Goal: Task Accomplishment & Management: Manage account settings

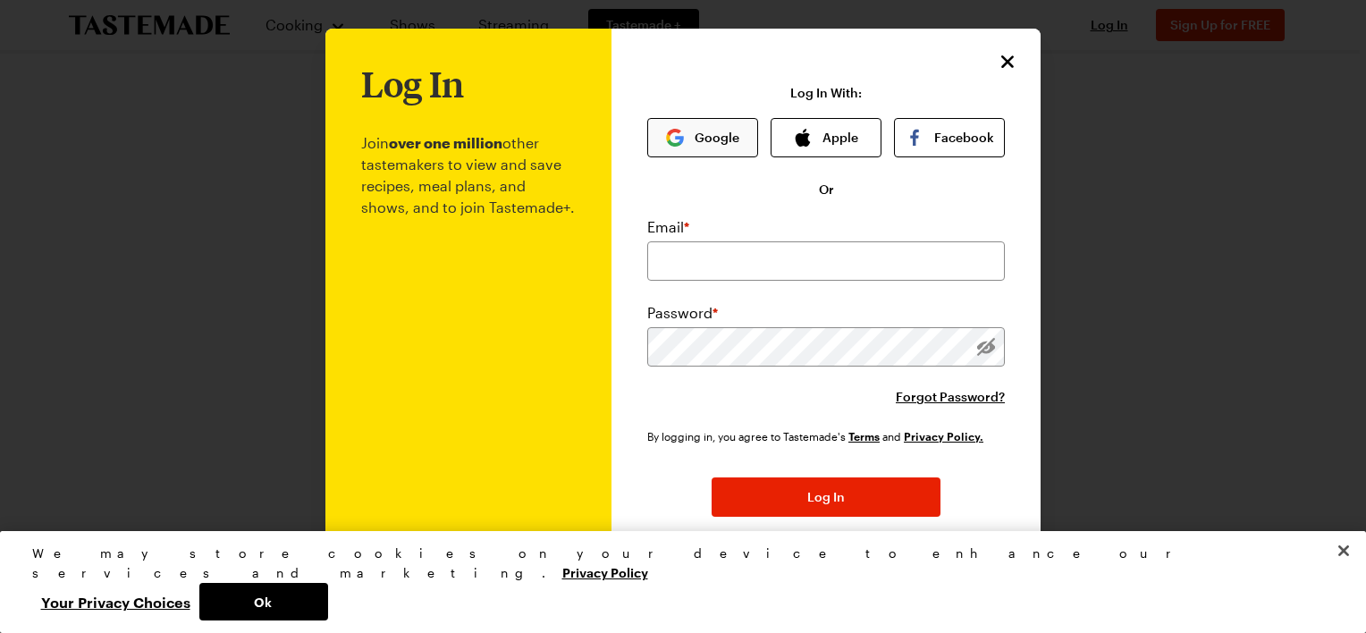
click at [707, 134] on button "Google" at bounding box center [702, 137] width 111 height 39
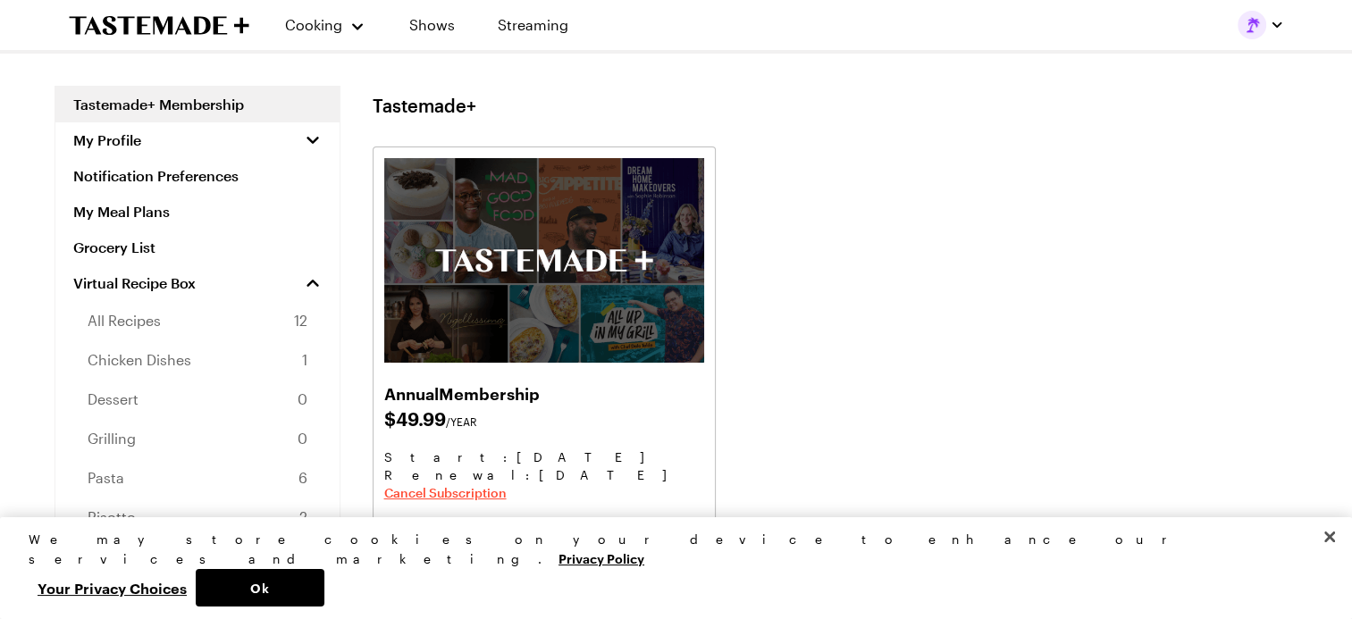
click at [454, 497] on span "Cancel Subscription" at bounding box center [445, 493] width 122 height 18
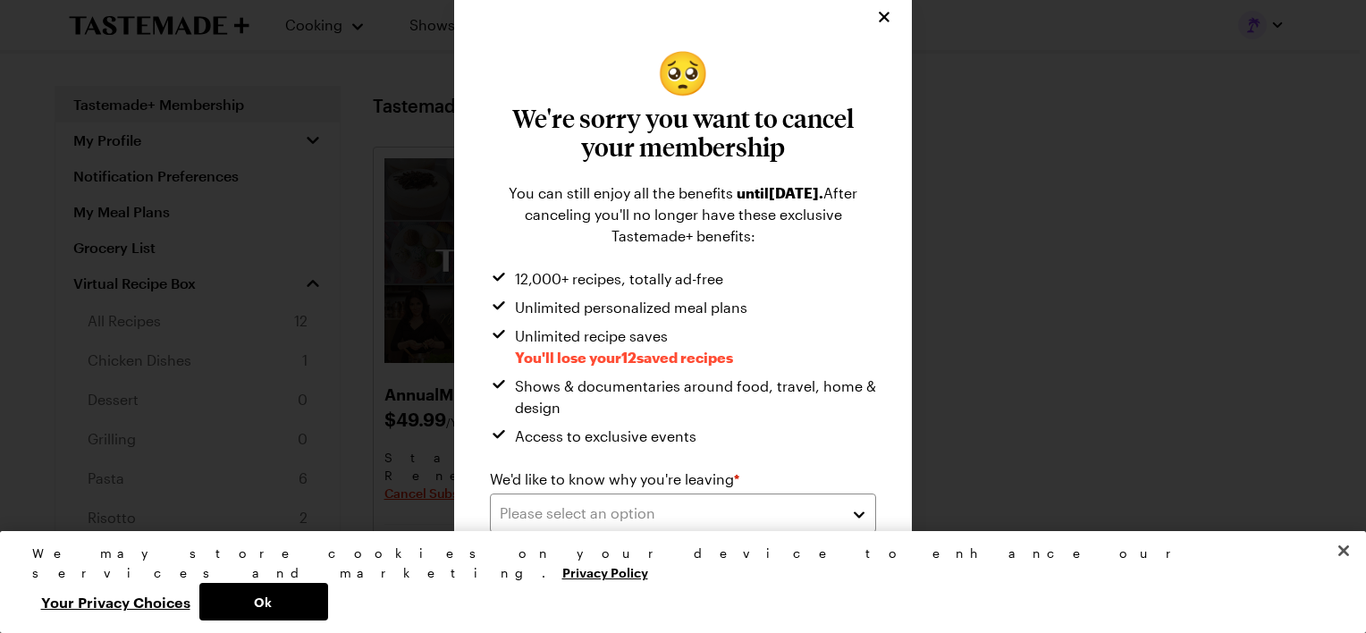
scroll to position [14, 0]
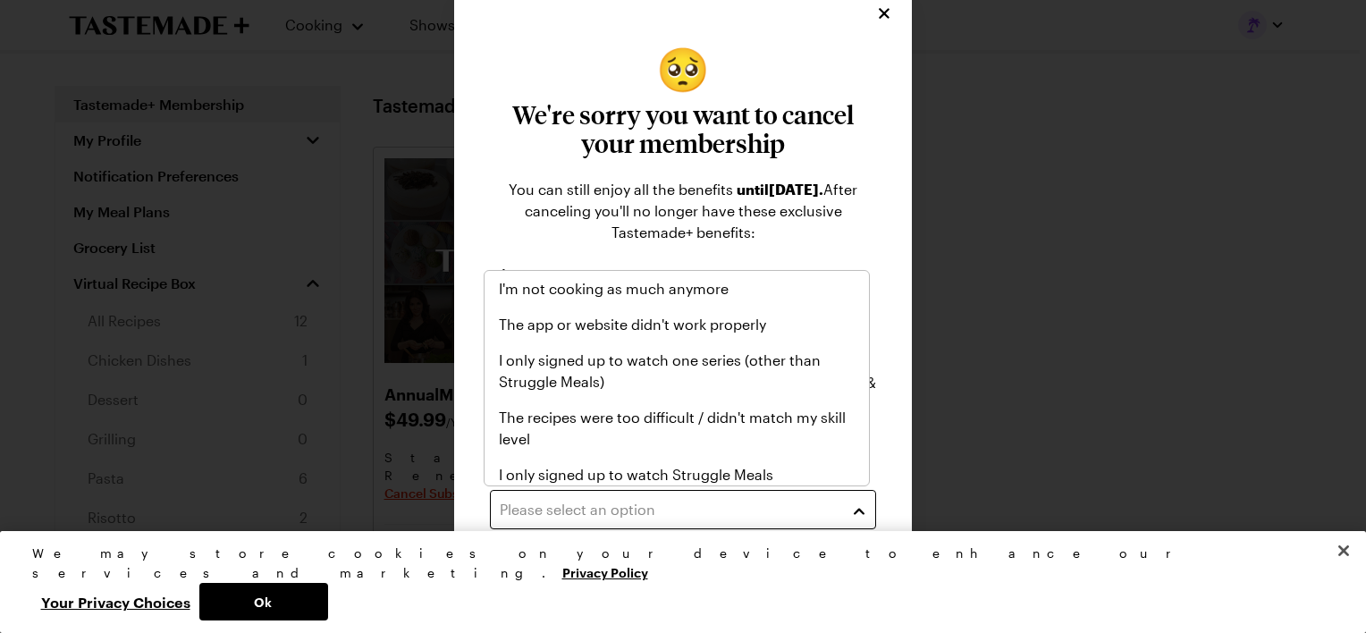
click at [633, 515] on div "Please select an option" at bounding box center [670, 509] width 340 height 21
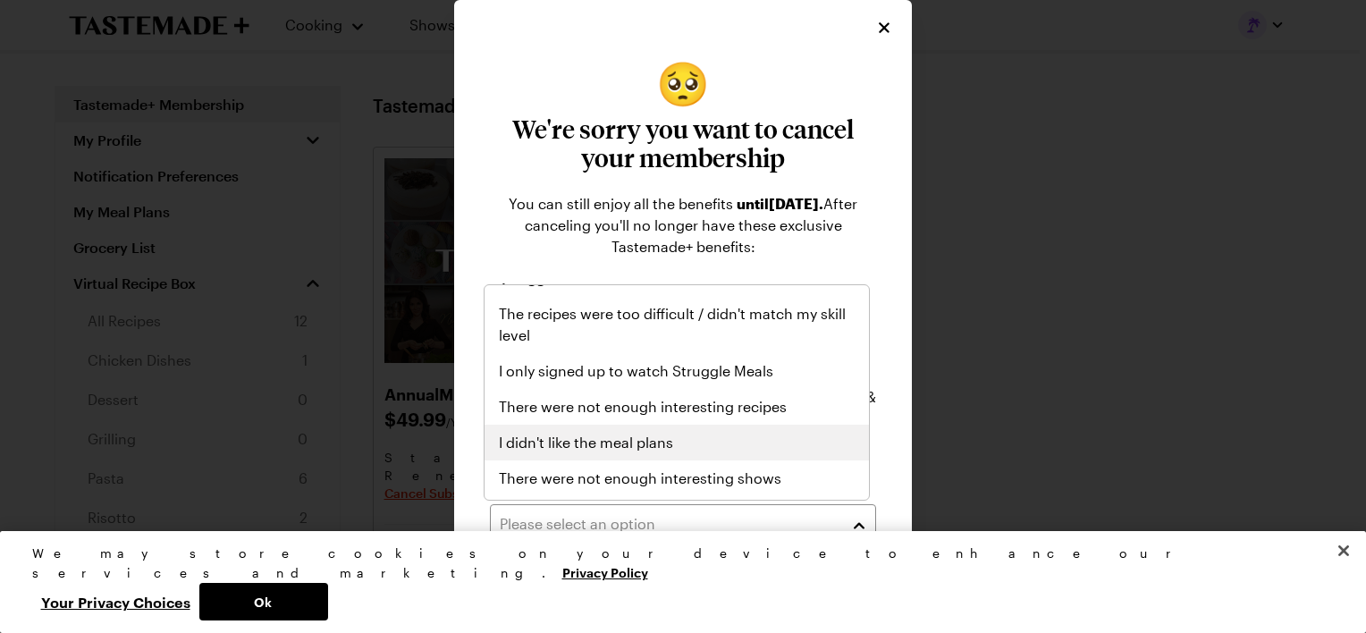
scroll to position [0, 0]
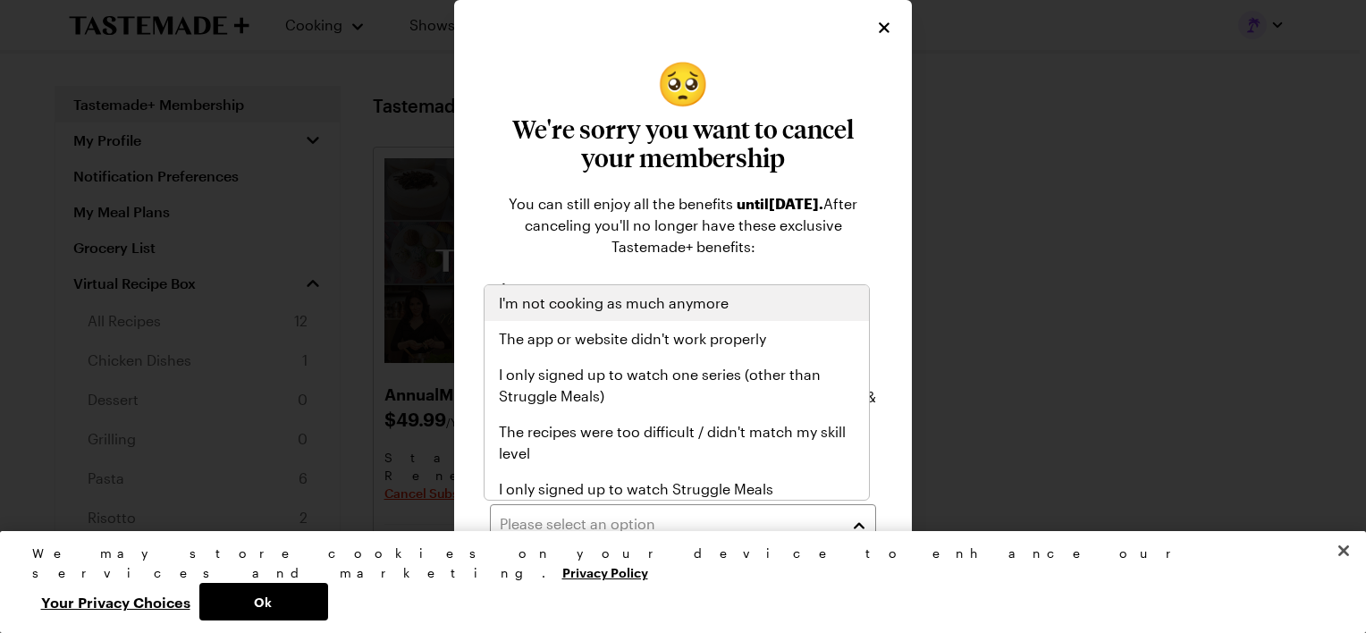
click at [638, 308] on span "I'm not cooking as much anymore" at bounding box center [614, 302] width 230 height 21
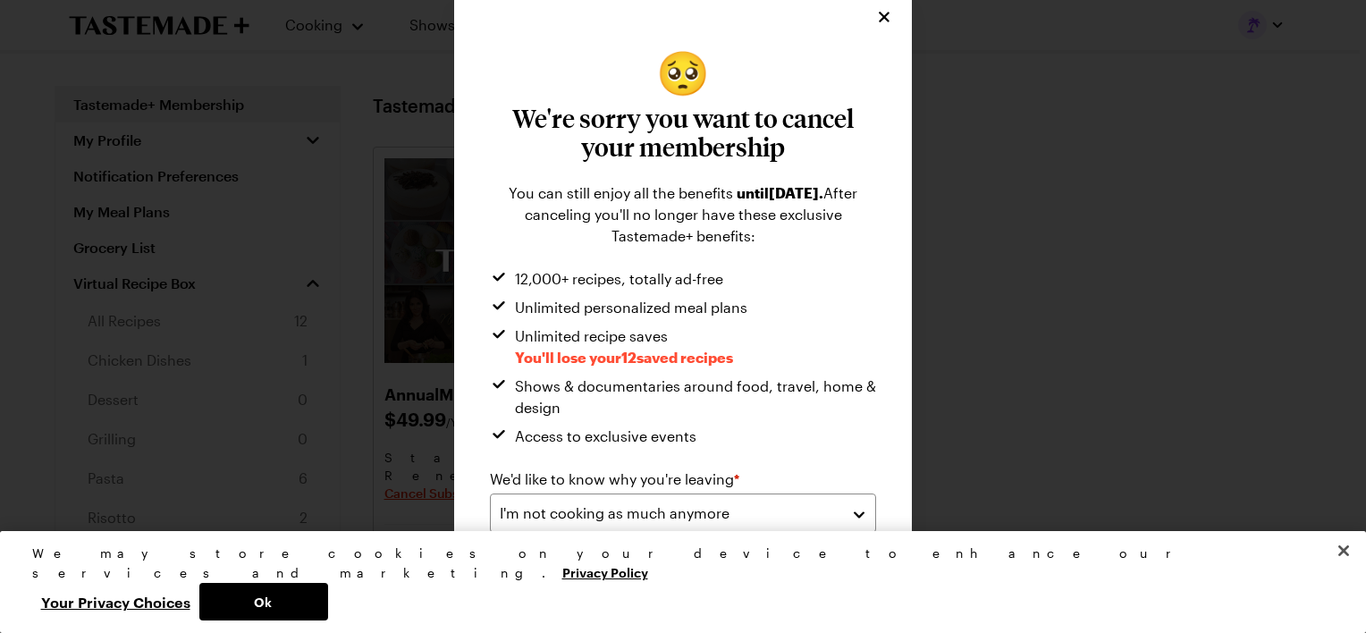
scroll to position [14, 0]
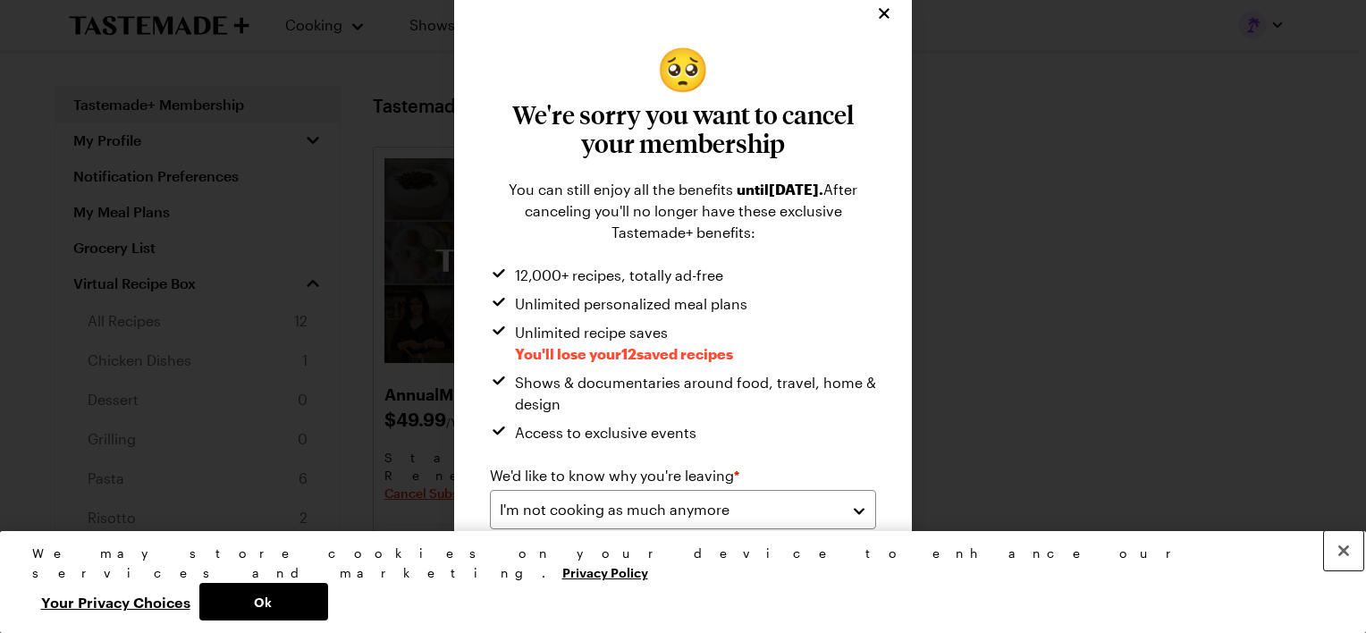
click at [1341, 570] on button "Close" at bounding box center [1343, 550] width 39 height 39
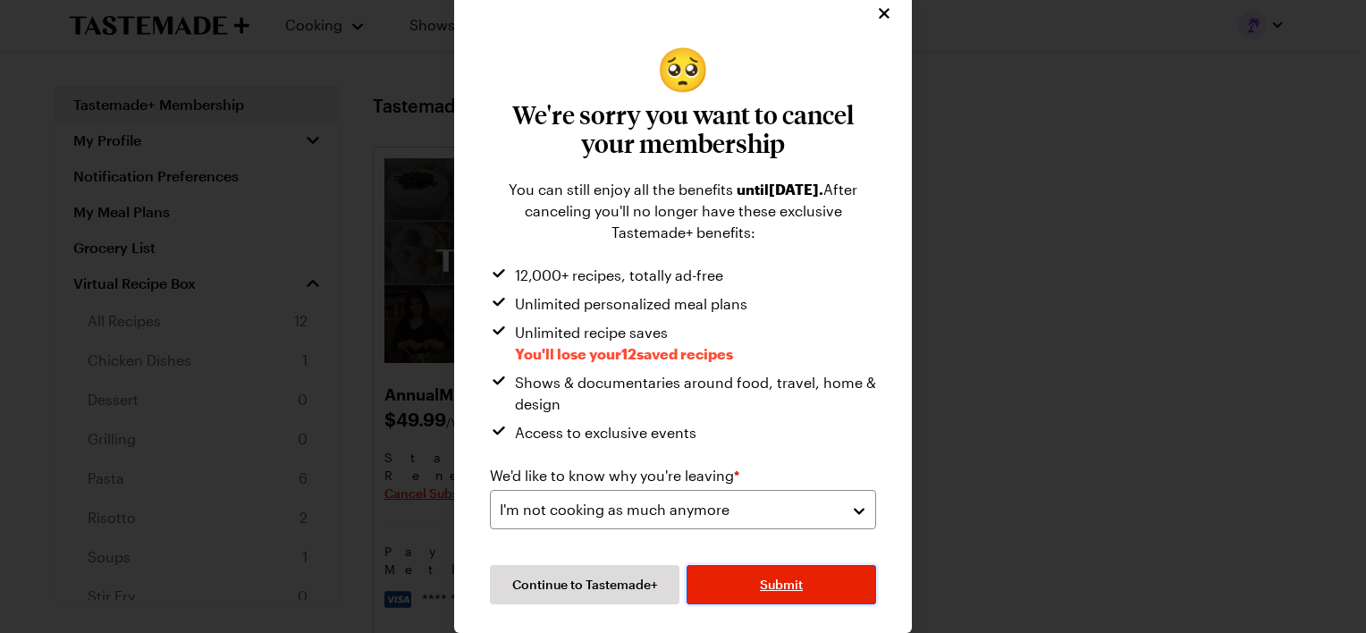
click at [774, 584] on span "Submit" at bounding box center [781, 585] width 43 height 18
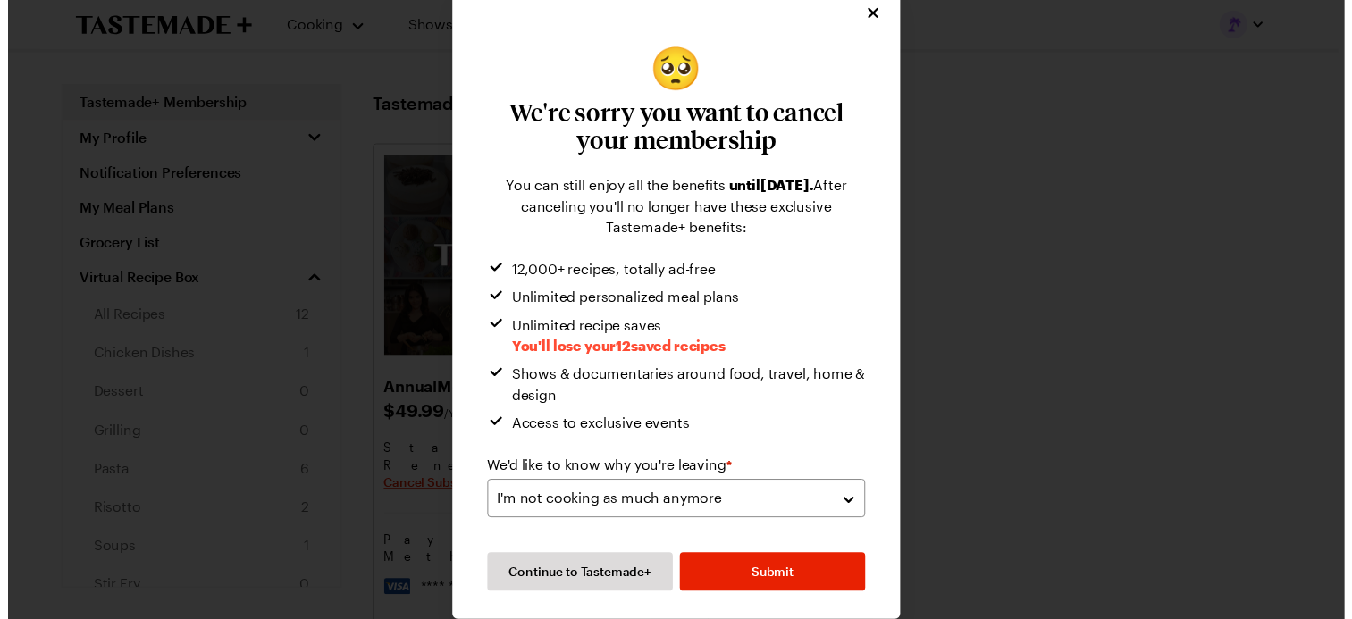
scroll to position [0, 0]
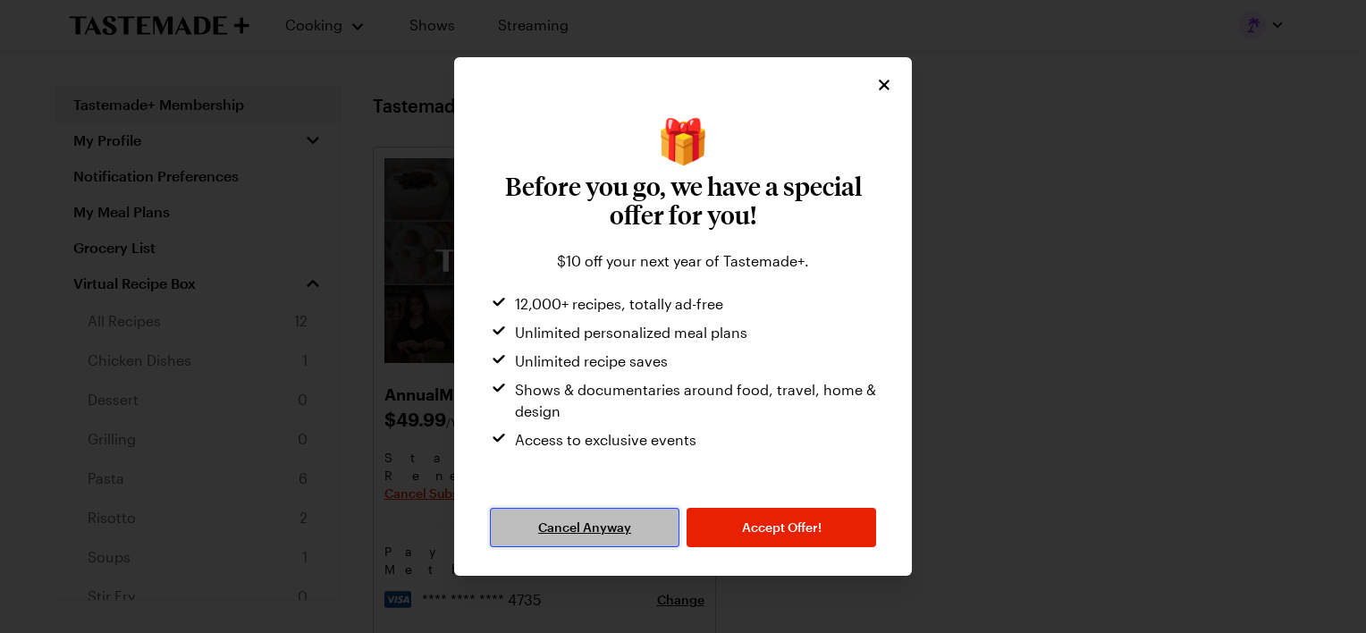
click at [600, 525] on span "Cancel Anyway" at bounding box center [584, 527] width 93 height 18
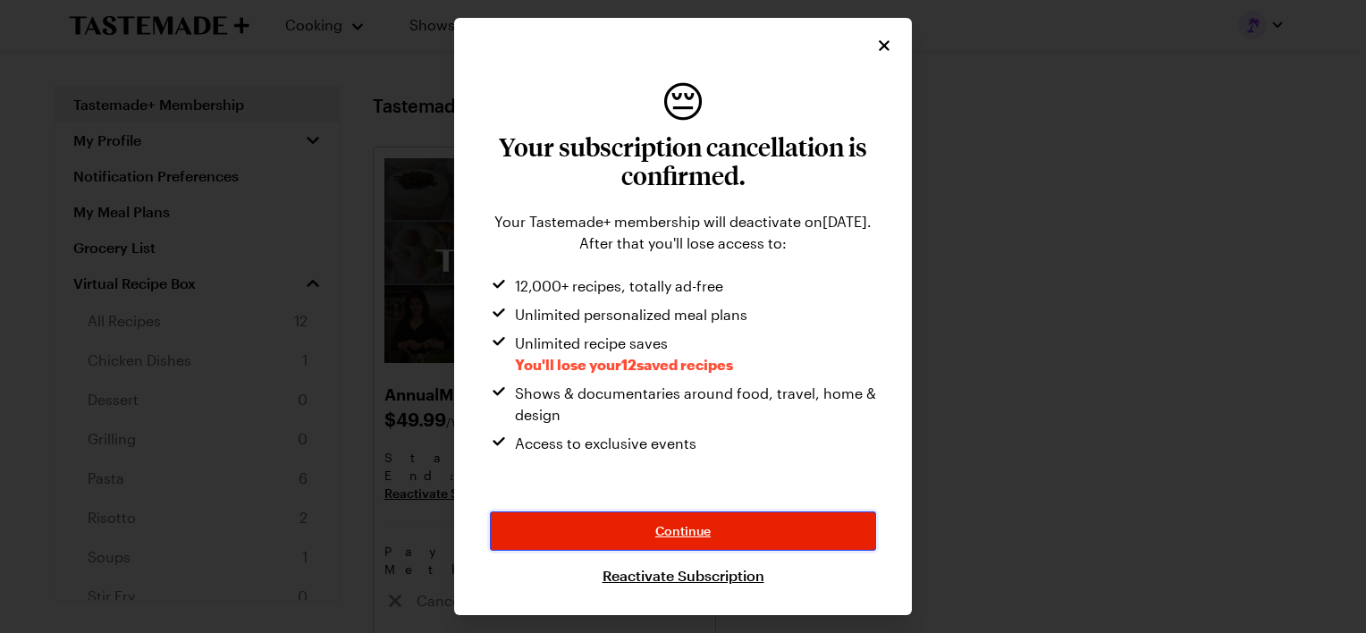
click at [692, 530] on span "Continue" at bounding box center [682, 531] width 55 height 18
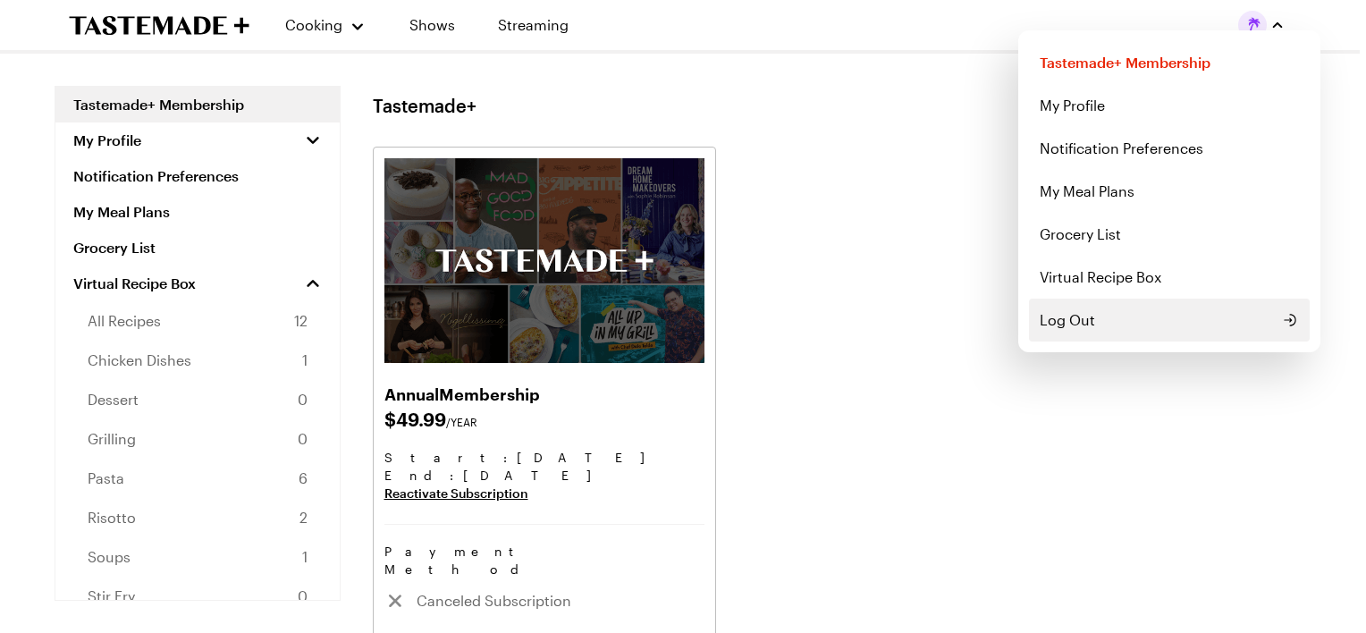
click at [1070, 320] on span "Log Out" at bounding box center [1066, 319] width 55 height 21
